Goal: Navigation & Orientation: Find specific page/section

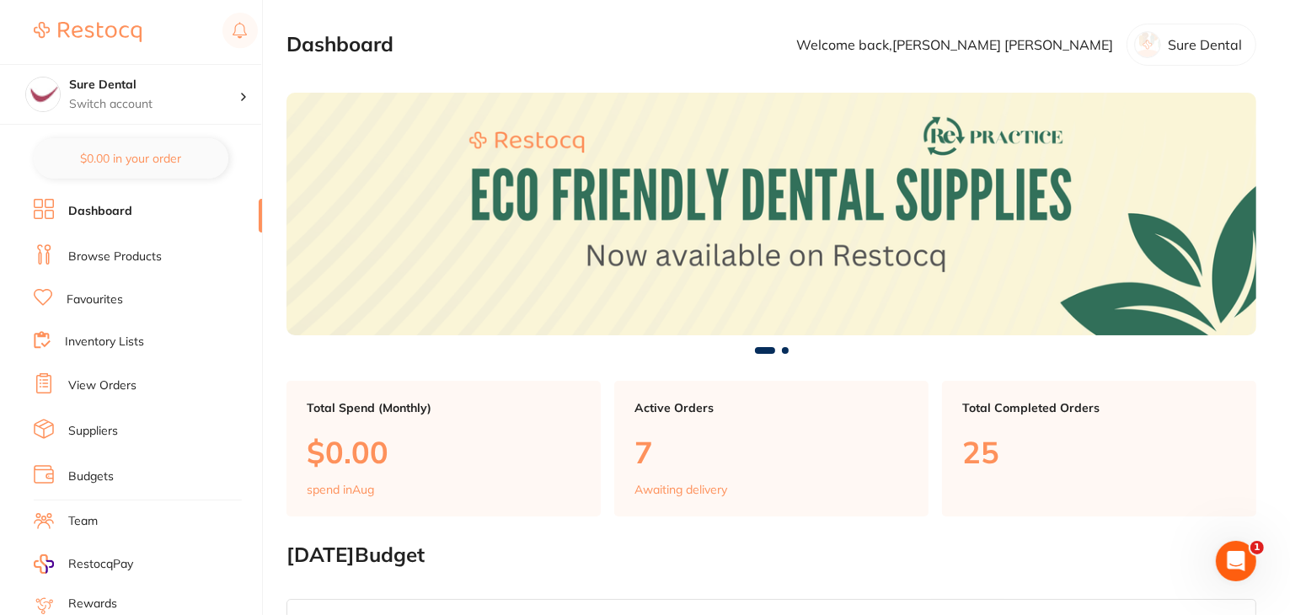
click at [125, 254] on link "Browse Products" at bounding box center [115, 257] width 94 height 17
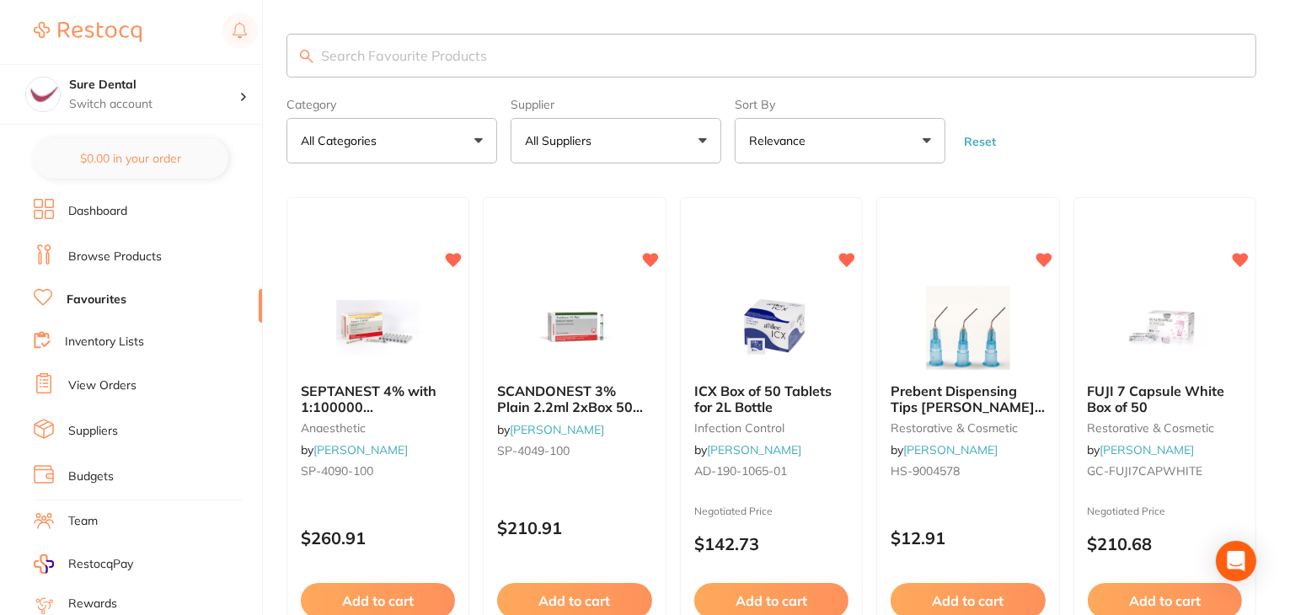
click at [95, 213] on link "Dashboard" at bounding box center [97, 211] width 59 height 17
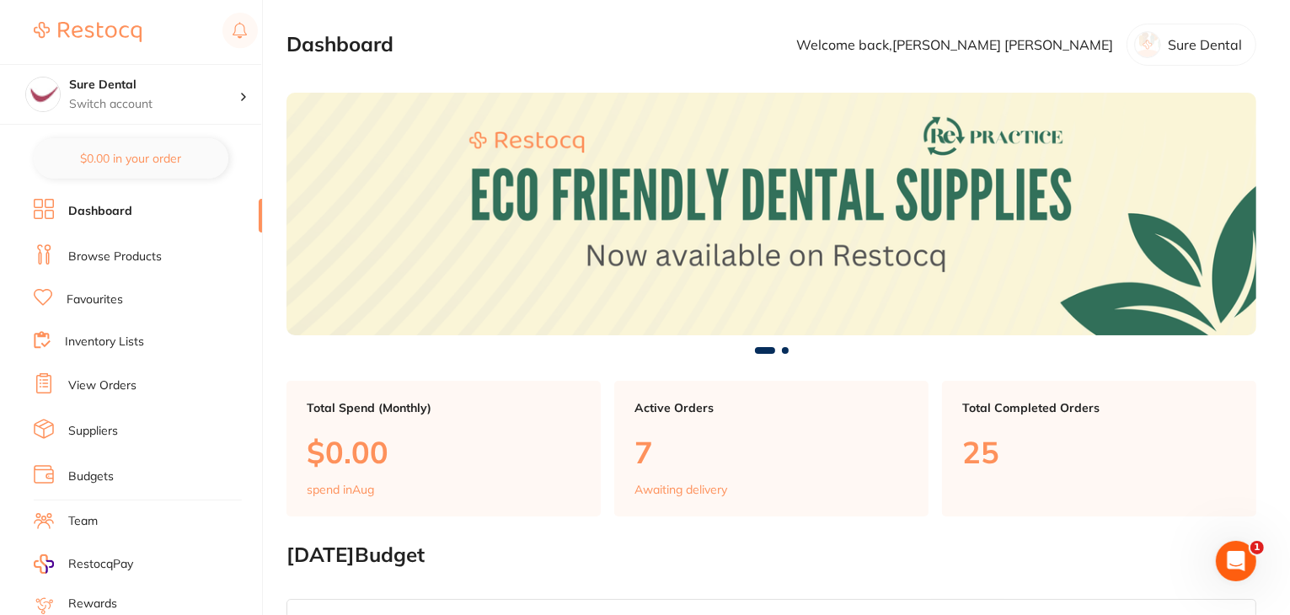
click at [98, 251] on link "Browse Products" at bounding box center [115, 257] width 94 height 17
